Goal: Information Seeking & Learning: Find specific fact

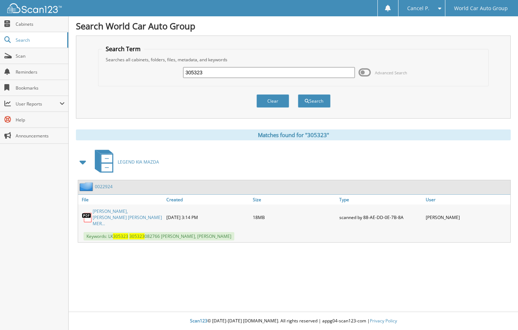
drag, startPoint x: 265, startPoint y: 79, endPoint x: 246, endPoint y: 74, distance: 20.4
click at [246, 74] on div "305323 Advanced Search" at bounding box center [293, 73] width 382 height 20
drag, startPoint x: 244, startPoint y: 73, endPoint x: 162, endPoint y: 80, distance: 82.0
click at [162, 80] on div "305323 Advanced Search" at bounding box center [293, 73] width 382 height 20
type input "138135"
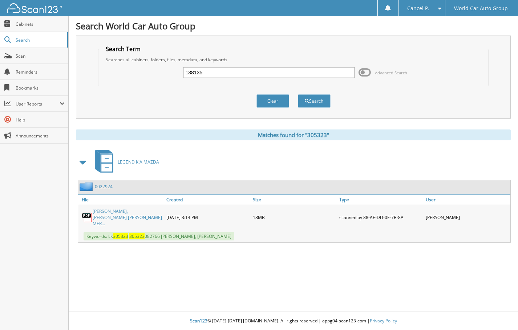
click at [298, 94] on button "Search" at bounding box center [314, 100] width 33 height 13
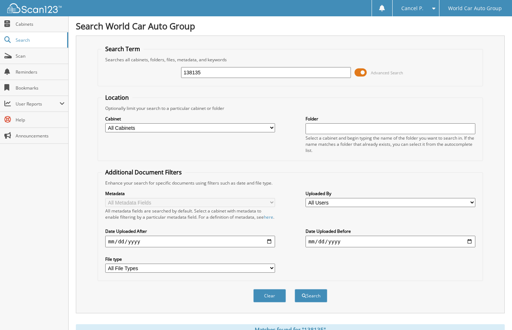
click at [363, 74] on span at bounding box center [361, 72] width 12 height 11
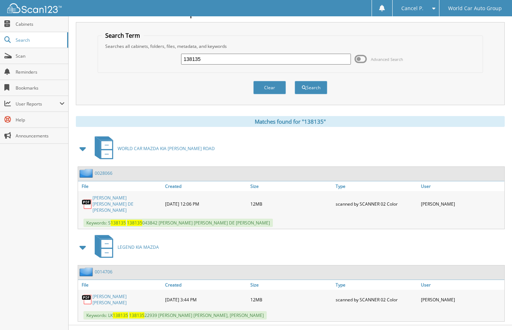
scroll to position [21, 0]
